Goal: Check status: Check status

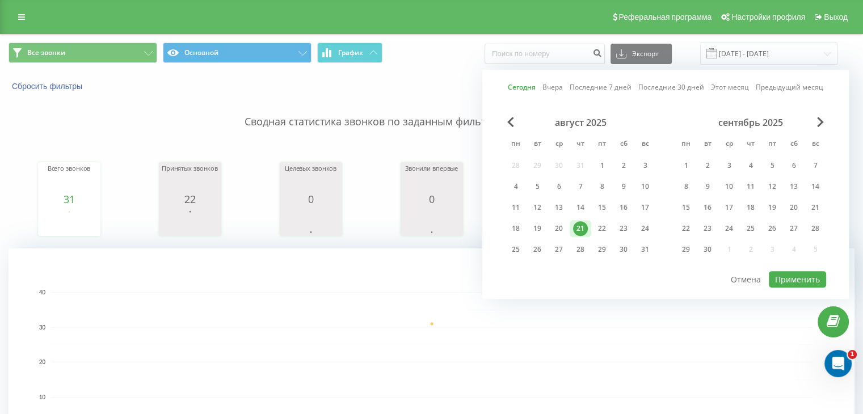
drag, startPoint x: 583, startPoint y: 228, endPoint x: 668, endPoint y: 245, distance: 86.4
click at [583, 228] on div "21" at bounding box center [580, 228] width 15 height 15
click at [785, 275] on button "Применить" at bounding box center [797, 279] width 57 height 16
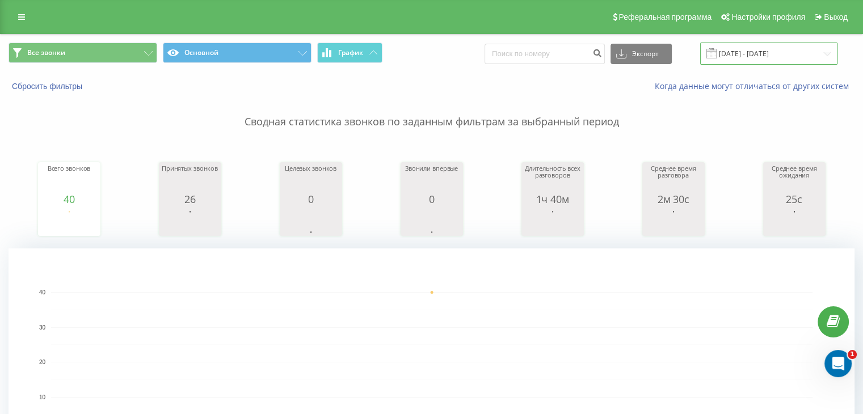
click at [734, 55] on input "[DATE] - [DATE]" at bounding box center [768, 54] width 137 height 22
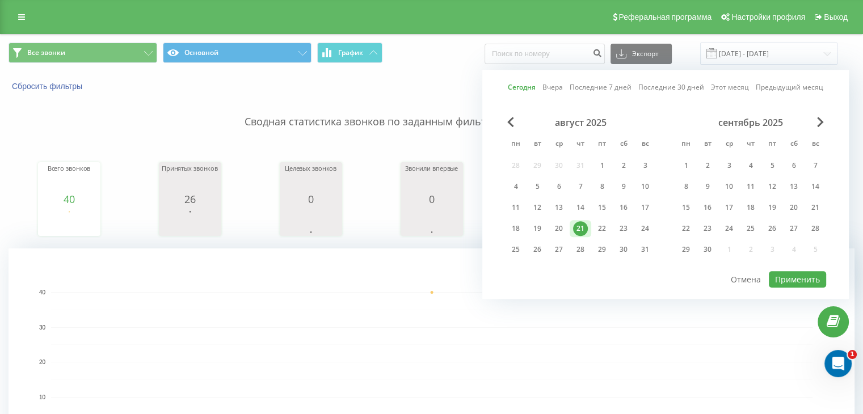
click at [579, 224] on div "21" at bounding box center [580, 228] width 15 height 15
click at [794, 271] on button "Применить" at bounding box center [797, 279] width 57 height 16
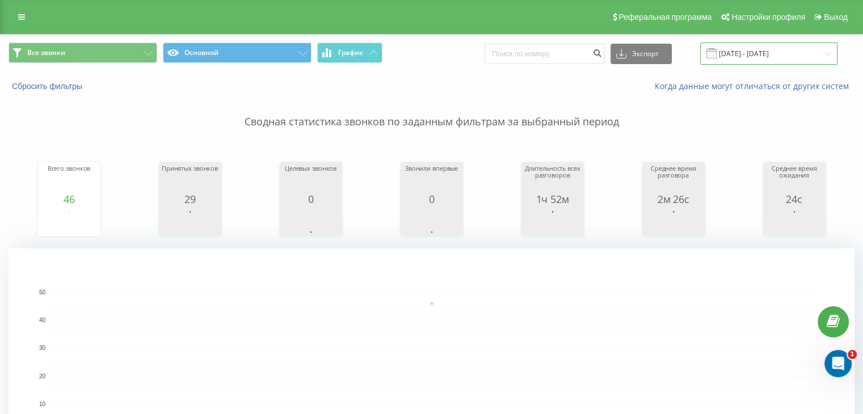
click at [736, 51] on input "[DATE] - [DATE]" at bounding box center [768, 54] width 137 height 22
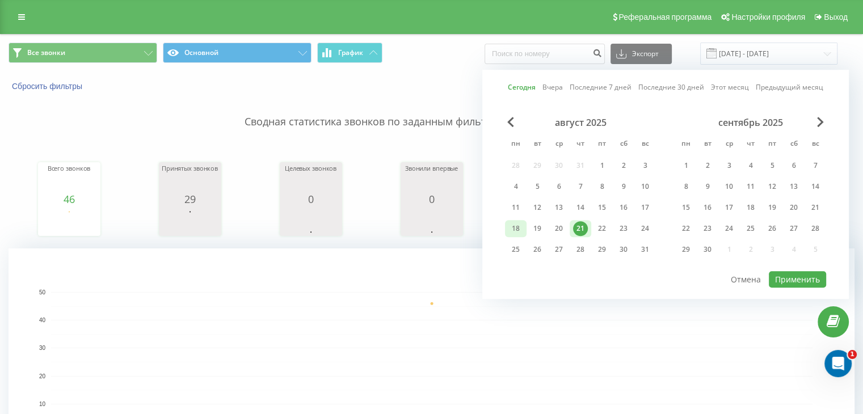
click at [514, 226] on div "18" at bounding box center [515, 228] width 15 height 15
drag, startPoint x: 604, startPoint y: 226, endPoint x: 630, endPoint y: 223, distance: 26.3
click at [604, 225] on div "22" at bounding box center [602, 228] width 15 height 15
click at [574, 226] on div "21" at bounding box center [580, 228] width 15 height 15
click at [519, 230] on div "18" at bounding box center [515, 228] width 15 height 15
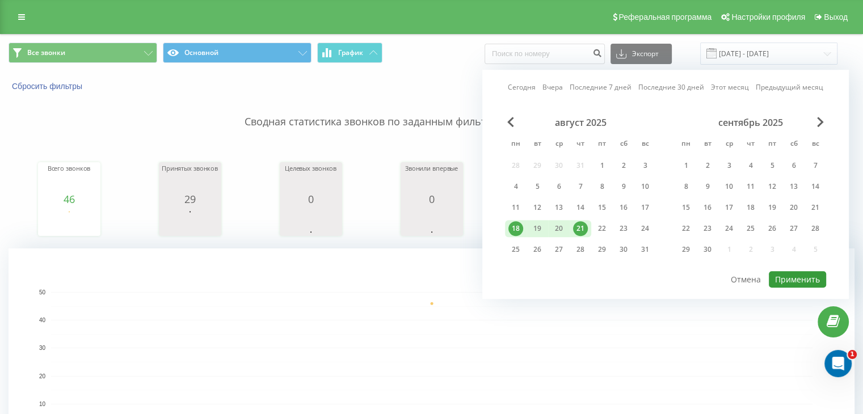
click at [787, 279] on button "Применить" at bounding box center [797, 279] width 57 height 16
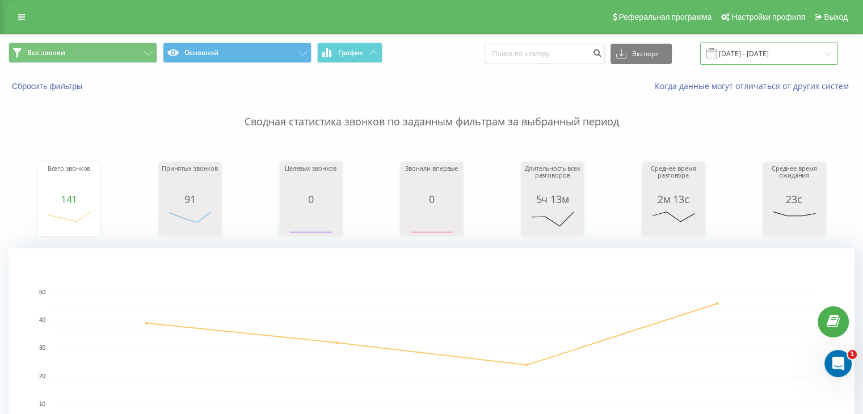
click at [769, 56] on input "[DATE] - [DATE]" at bounding box center [768, 54] width 137 height 22
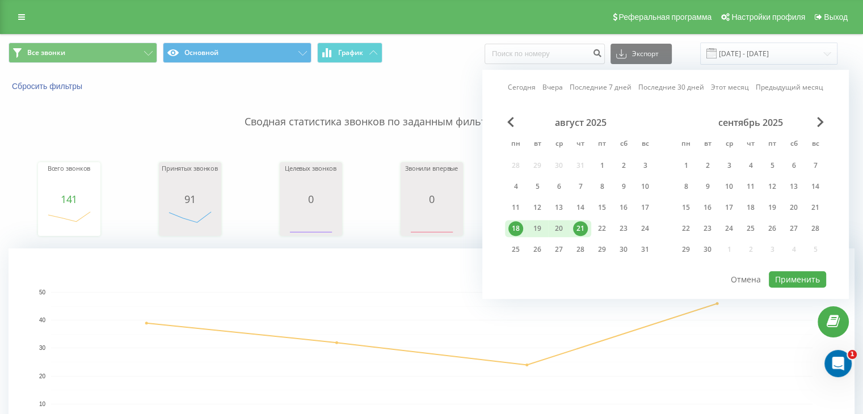
click at [584, 234] on div "21" at bounding box center [581, 228] width 22 height 17
click at [811, 282] on button "Применить" at bounding box center [797, 279] width 57 height 16
type input "[DATE] - [DATE]"
